Goal: Task Accomplishment & Management: Manage account settings

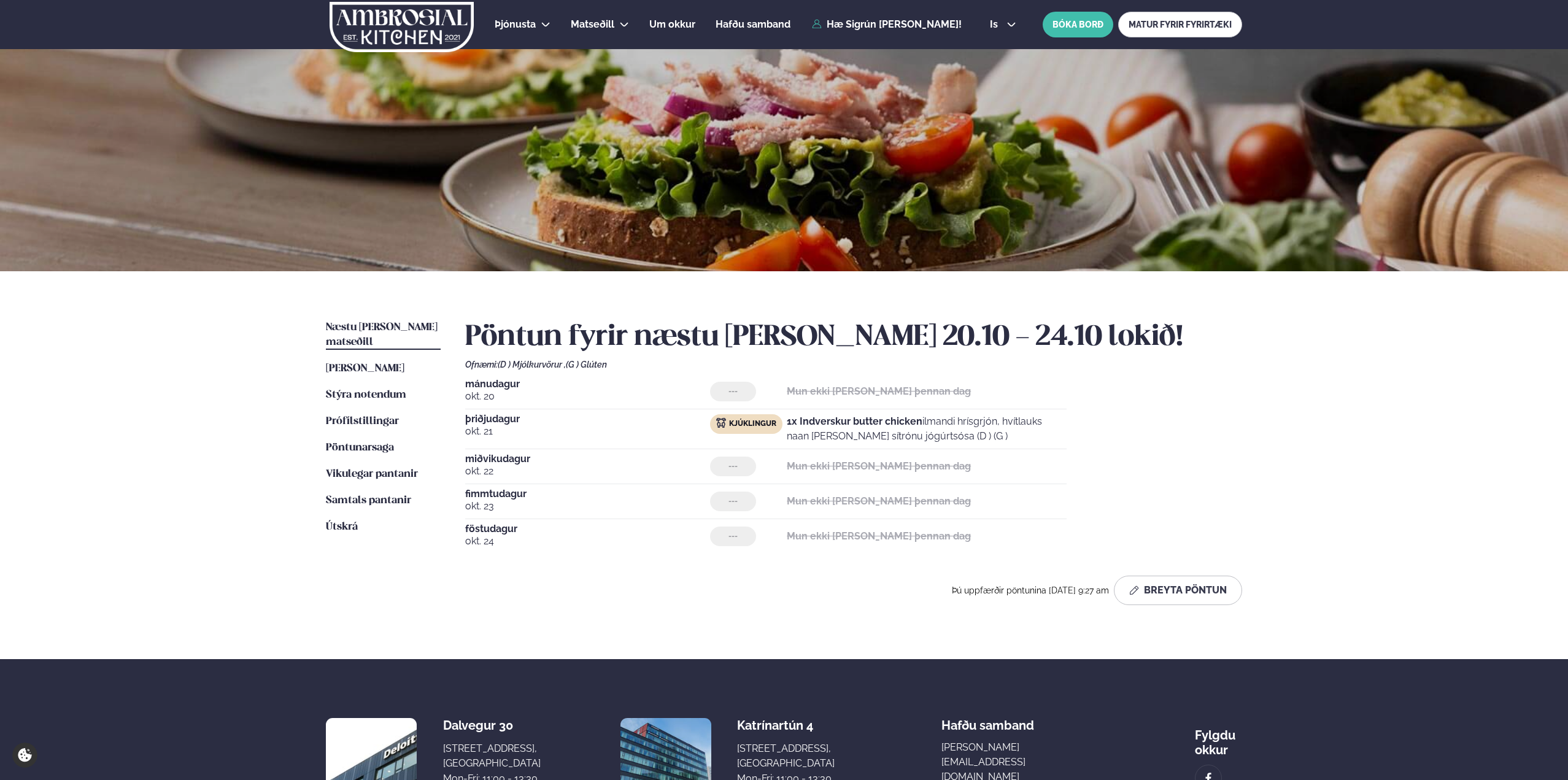
scroll to position [128, 0]
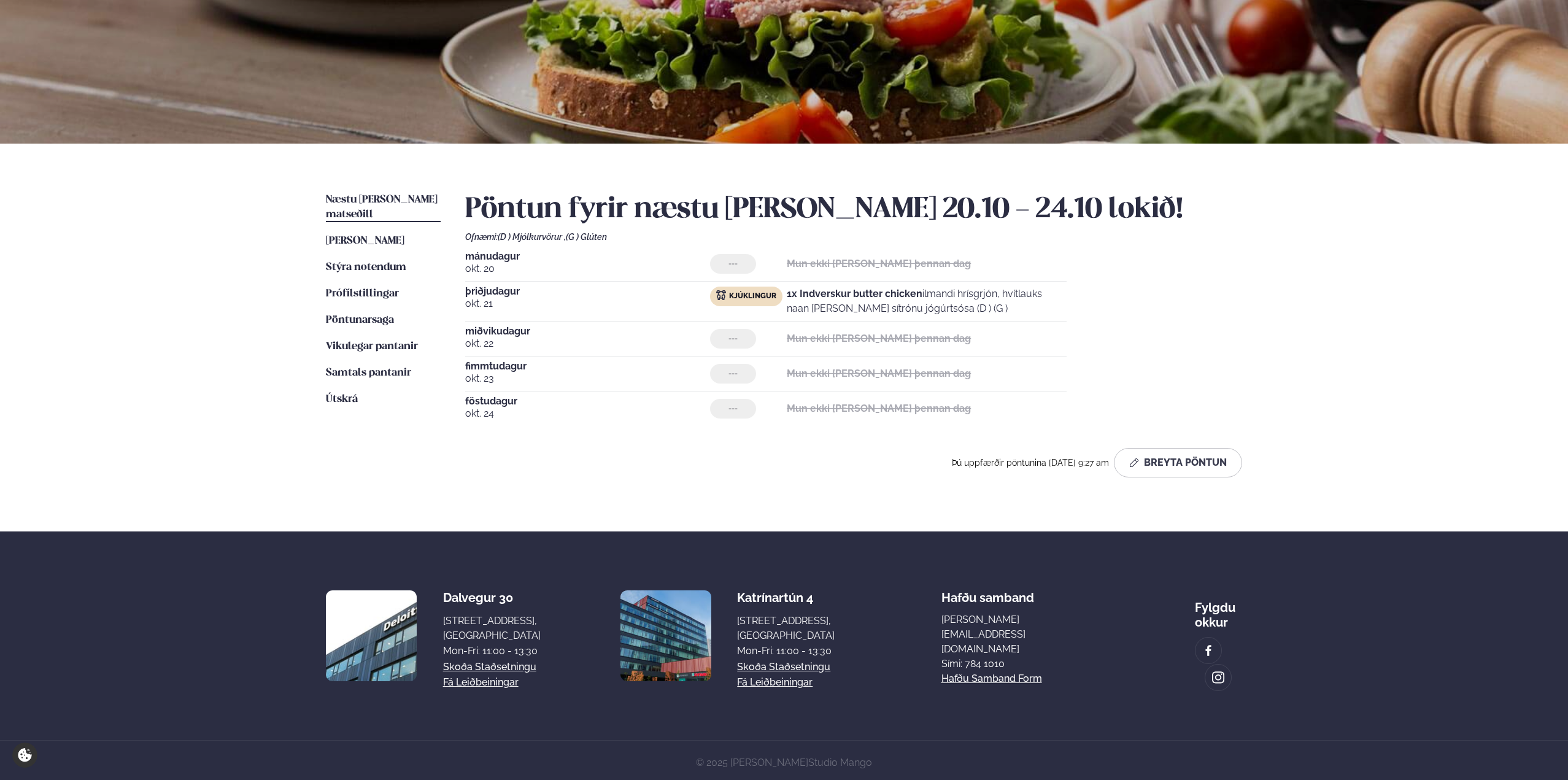
click at [635, 283] on div "[DATE] --- Mun ekki [PERSON_NAME] þennan dag [DATE] Kjúklingur 1x Indverskur bu…" at bounding box center [853, 339] width 777 height 174
click at [382, 236] on span "[PERSON_NAME]" at bounding box center [365, 241] width 78 height 10
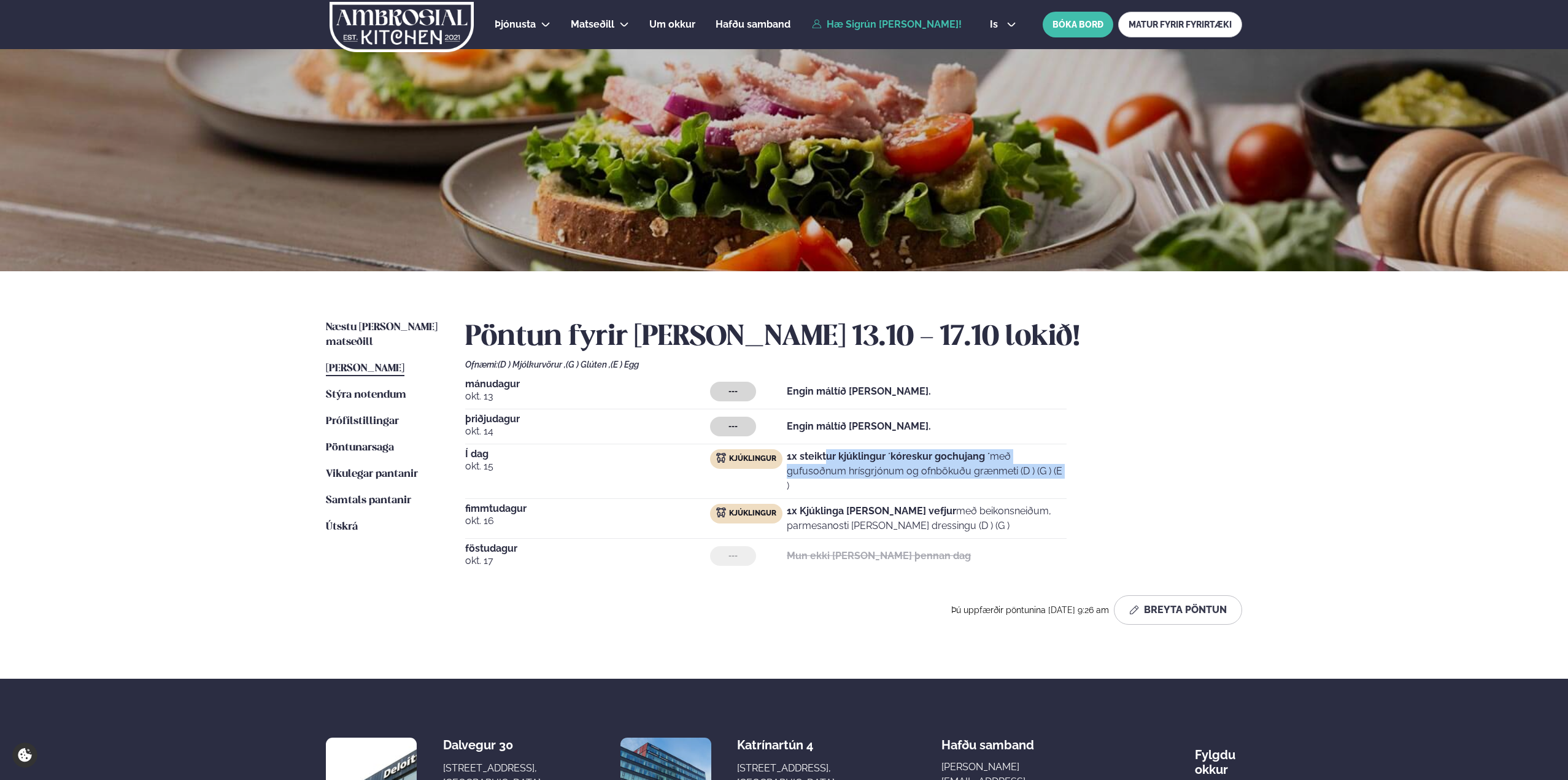
drag, startPoint x: 826, startPoint y: 447, endPoint x: 1038, endPoint y: 479, distance: 214.4
click at [1038, 479] on div "[DATE] --- Engin máltíð [PERSON_NAME]. [DATE] --- Engin máltíð [PERSON_NAME]. Í…" at bounding box center [853, 476] width 777 height 194
click at [1038, 479] on p "1x steiktur kjúklingur ´kóreskur gochujang ´ með gufusoðnum hrísgrjónum og ofnb…" at bounding box center [927, 471] width 280 height 44
drag, startPoint x: 1063, startPoint y: 479, endPoint x: 1058, endPoint y: 510, distance: 31.4
click at [1058, 510] on div "[DATE] --- Engin máltíð [PERSON_NAME]. [DATE] --- Engin máltíð [PERSON_NAME]. Í…" at bounding box center [853, 476] width 777 height 194
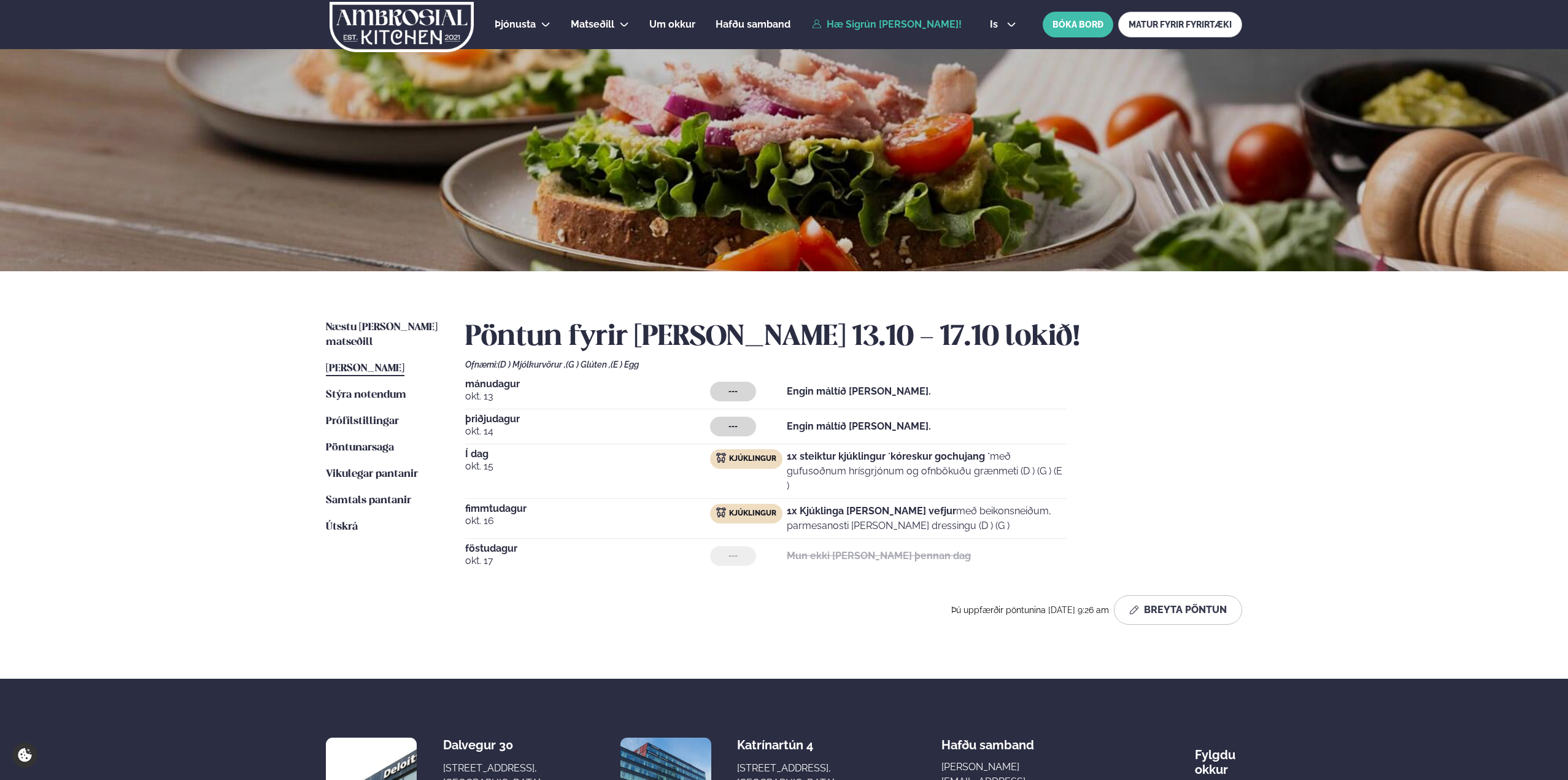
click at [1058, 510] on p "1x Kjúklinga [PERSON_NAME] vefjur með beikonsneiðum, parmesanosti [PERSON_NAME]…" at bounding box center [927, 519] width 280 height 30
click at [855, 443] on div "[DATE] --- Engin máltíð [PERSON_NAME]." at bounding box center [766, 429] width 601 height 30
